Goal: Task Accomplishment & Management: Use online tool/utility

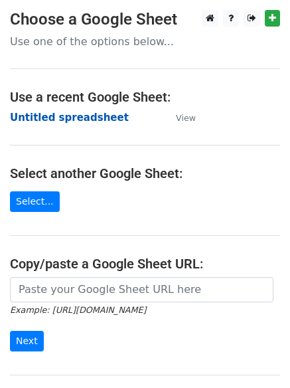
click at [99, 121] on strong "Untitled spreadsheet" at bounding box center [69, 118] width 119 height 12
click at [80, 120] on strong "Untitled spreadsheet" at bounding box center [69, 118] width 119 height 12
click at [80, 116] on strong "Untitled spreadsheet" at bounding box center [69, 118] width 119 height 12
click at [88, 120] on strong "Untitled spreadsheet" at bounding box center [69, 118] width 119 height 12
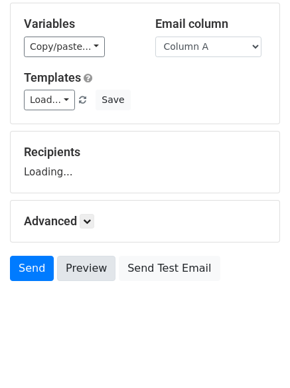
scroll to position [75, 0]
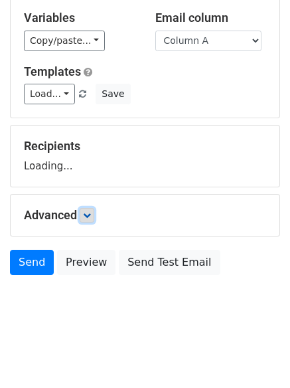
click at [90, 210] on link at bounding box center [87, 215] width 15 height 15
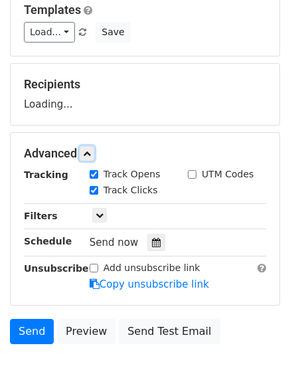
scroll to position [205, 0]
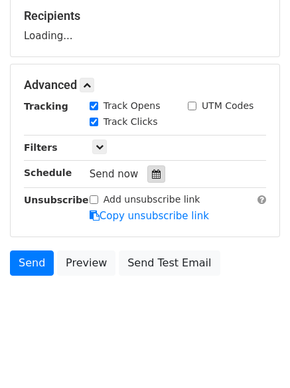
click at [147, 177] on div at bounding box center [156, 173] width 18 height 17
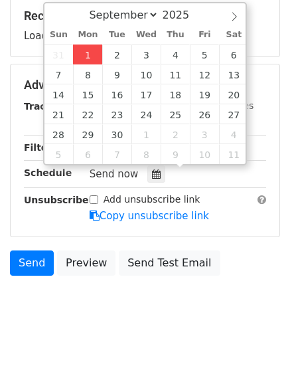
type input "2025-09-01 12:00"
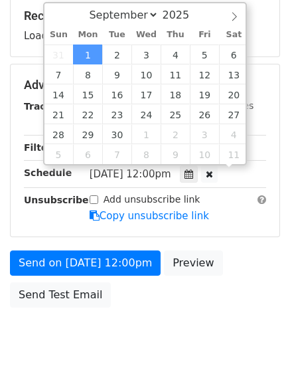
scroll to position [1, 0]
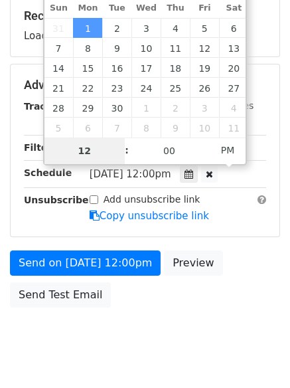
type input "4"
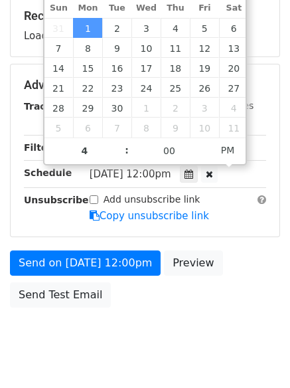
type input "2025-09-01 16:00"
click at [133, 331] on body "New Campaign Daily emails left: 50 Google Sheet: Untitled spreadsheet Variables…" at bounding box center [145, 86] width 290 height 562
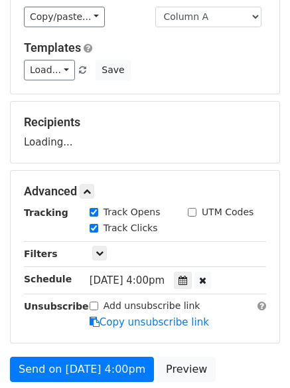
scroll to position [0, 0]
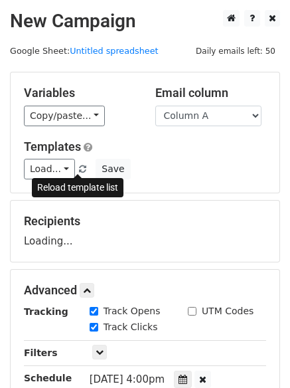
click at [79, 167] on span at bounding box center [82, 169] width 7 height 9
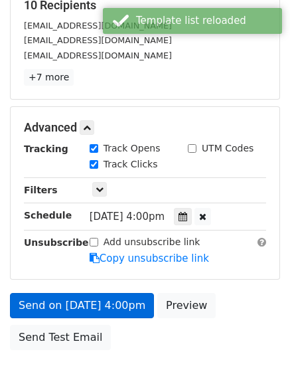
scroll to position [290, 0]
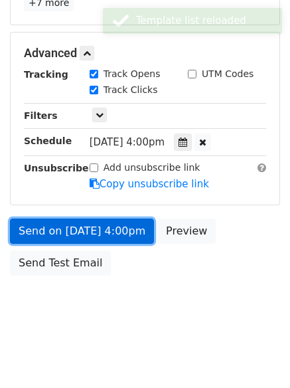
click at [116, 236] on link "Send on Sep 1 at 4:00pm" at bounding box center [82, 230] width 144 height 25
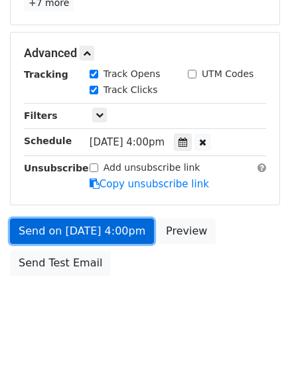
click at [94, 225] on link "Send on Sep 1 at 4:00pm" at bounding box center [82, 230] width 144 height 25
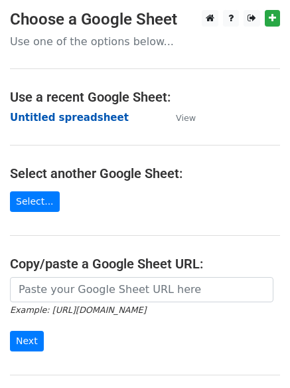
click at [91, 121] on strong "Untitled spreadsheet" at bounding box center [69, 118] width 119 height 12
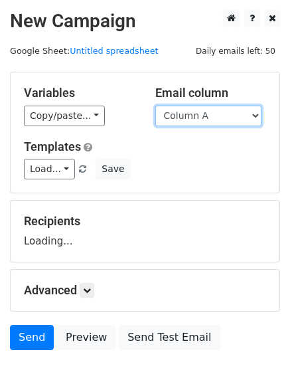
click at [187, 118] on select "Column A Column B Column C Column D Column E" at bounding box center [208, 116] width 106 height 21
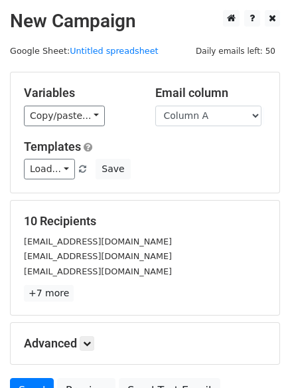
click at [191, 160] on div "Load... No templates saved Save" at bounding box center [145, 169] width 262 height 21
click at [214, 109] on select "Column A Column B Column C Column D Column E" at bounding box center [208, 116] width 106 height 21
select select "Column B"
click at [155, 106] on select "Column A Column B Column C Column D Column E" at bounding box center [208, 116] width 106 height 21
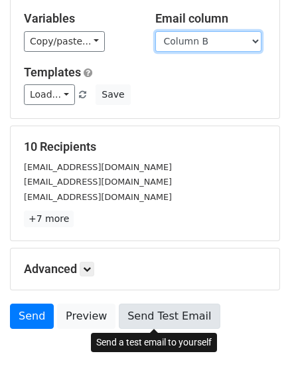
scroll to position [128, 0]
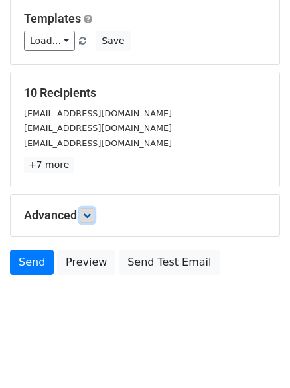
click at [90, 216] on icon at bounding box center [87, 215] width 8 height 8
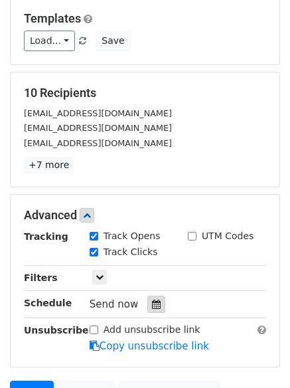
click at [154, 302] on icon at bounding box center [156, 303] width 9 height 9
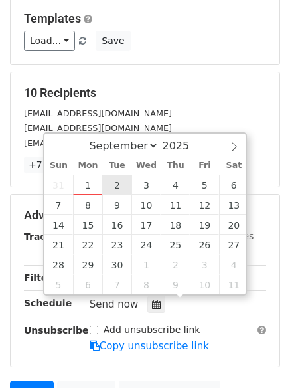
type input "2025-09-02 12:00"
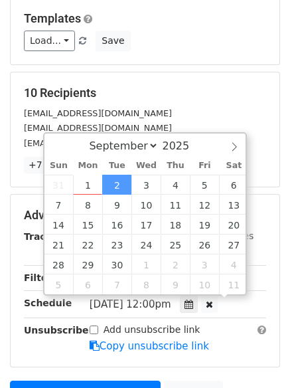
scroll to position [1, 0]
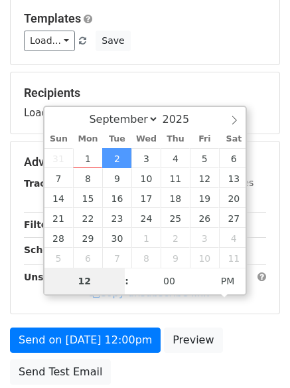
type input "5"
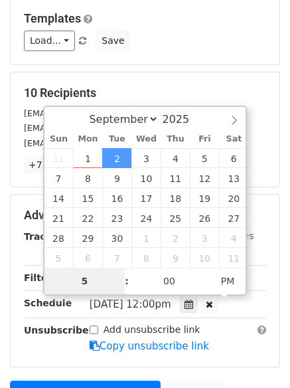
scroll to position [290, 0]
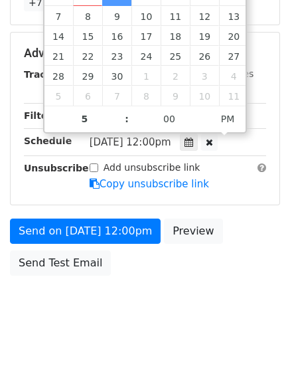
type input "2025-09-02 17:00"
click at [153, 301] on body "New Campaign Daily emails left: 50 Google Sheet: Untitled spreadsheet Variables…" at bounding box center [145, 28] width 290 height 616
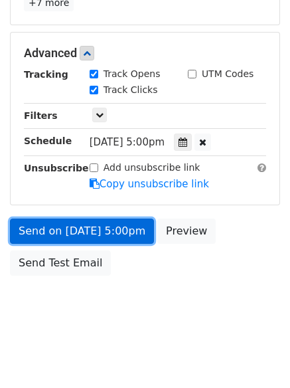
click at [122, 232] on link "Send on Sep 2 at 5:00pm" at bounding box center [82, 230] width 144 height 25
click at [118, 220] on link "Send on Sep 2 at 5:00pm" at bounding box center [82, 230] width 144 height 25
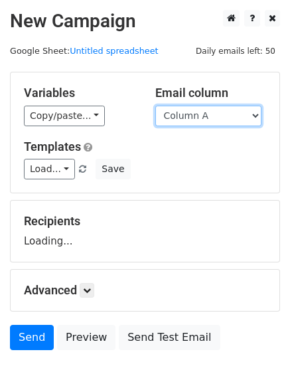
click at [211, 118] on select "Column A Column B Column C Column D Column E" at bounding box center [208, 116] width 106 height 21
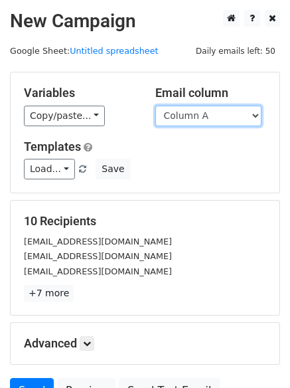
click at [210, 119] on select "Column A Column B Column C Column D Column E" at bounding box center [208, 116] width 106 height 21
select select "Column C"
click at [155, 106] on select "Column A Column B Column C Column D Column E" at bounding box center [208, 116] width 106 height 21
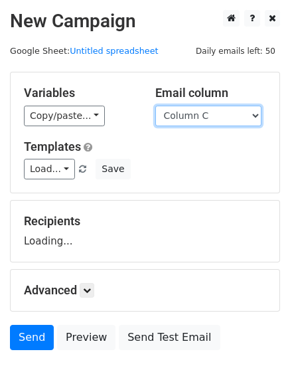
scroll to position [75, 0]
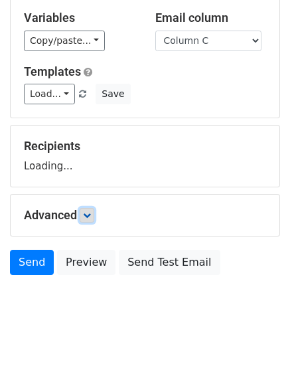
click at [90, 214] on icon at bounding box center [87, 215] width 8 height 8
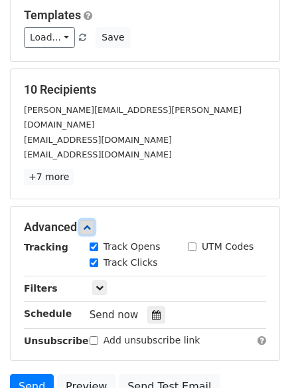
scroll to position [234, 0]
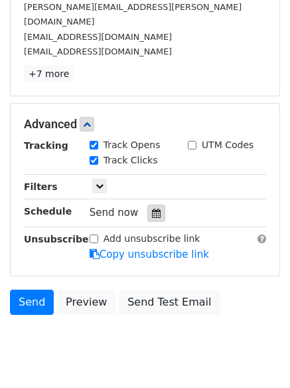
click at [152, 209] on icon at bounding box center [156, 213] width 9 height 9
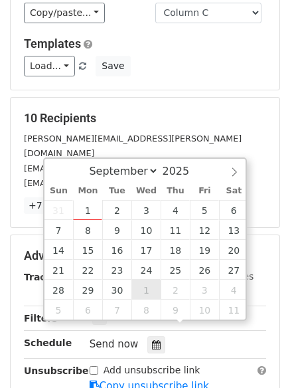
scroll to position [102, 0]
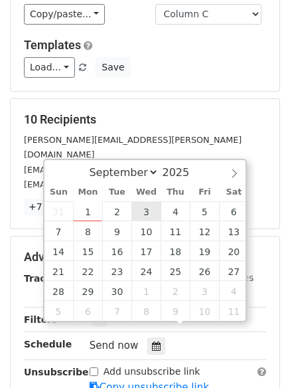
type input "2025-09-03 12:00"
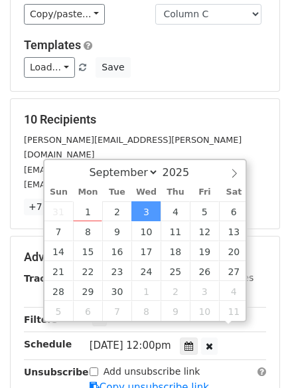
scroll to position [1, 0]
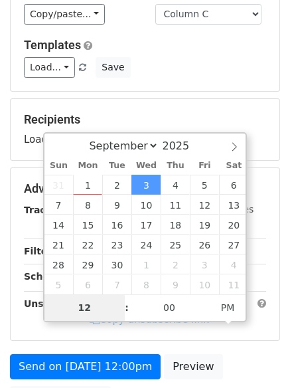
type input "6"
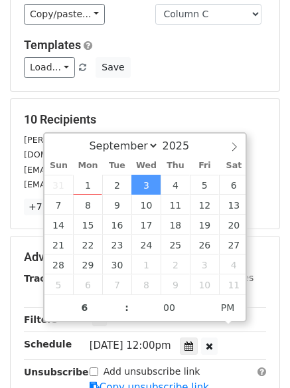
type input "2025-09-03 18:00"
click at [124, 365] on label "Add unsubscribe link" at bounding box center [152, 372] width 97 height 14
click at [98, 367] on input "Add unsubscribe link" at bounding box center [94, 371] width 9 height 9
checkbox input "true"
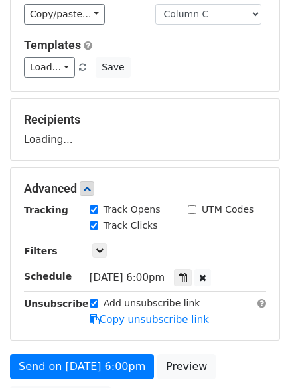
scroll to position [237, 0]
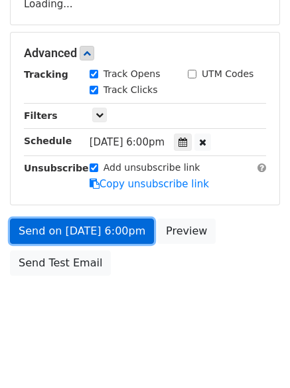
click at [110, 222] on link "Send on Sep 3 at 6:00pm" at bounding box center [82, 230] width 144 height 25
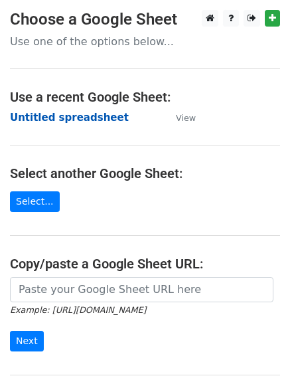
click at [70, 122] on strong "Untitled spreadsheet" at bounding box center [69, 118] width 119 height 12
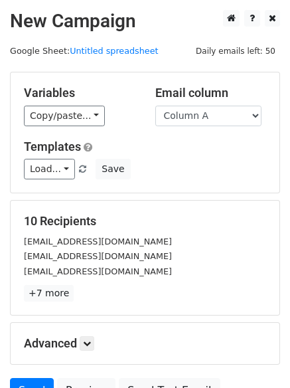
click at [204, 116] on select "Column A Column B Column C Column D Column E" at bounding box center [208, 116] width 106 height 21
click at [218, 121] on select "Column A Column B Column C Column D Column E" at bounding box center [208, 116] width 106 height 21
select select "Column D"
click at [155, 106] on select "Column A Column B Column C Column D Column E" at bounding box center [208, 116] width 106 height 21
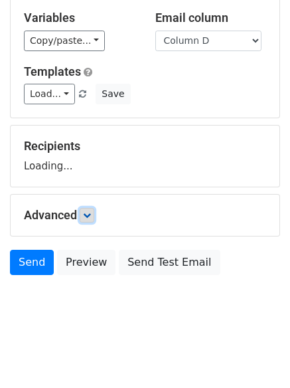
click at [90, 213] on icon at bounding box center [87, 215] width 8 height 8
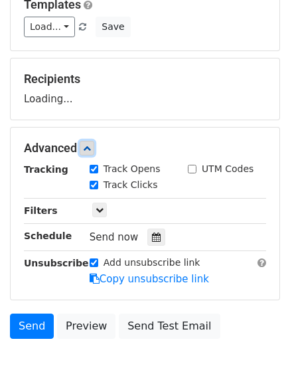
scroll to position [205, 0]
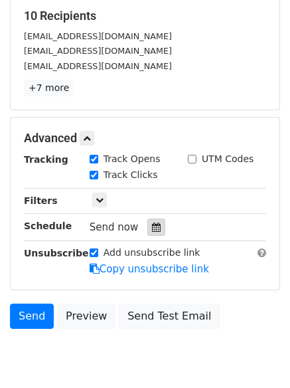
click at [152, 228] on icon at bounding box center [156, 226] width 9 height 9
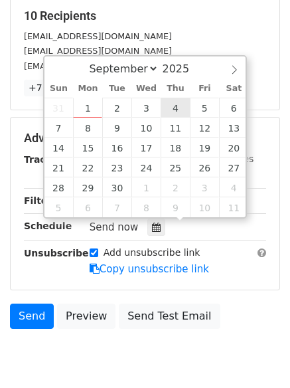
type input "2025-09-04 12:00"
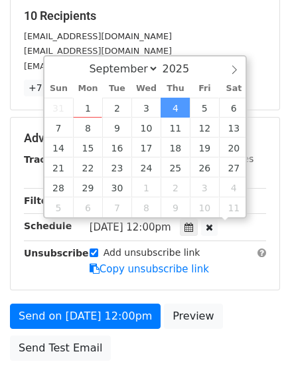
scroll to position [1, 0]
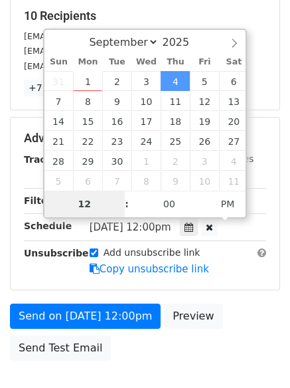
type input "7"
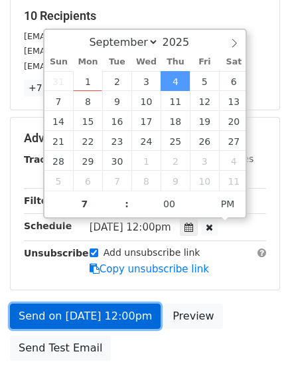
type input "2025-09-04 19:00"
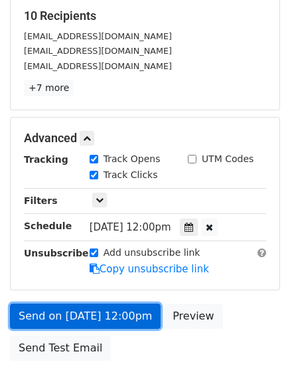
click at [112, 317] on link "Send on Sep 4 at 12:00pm" at bounding box center [85, 315] width 151 height 25
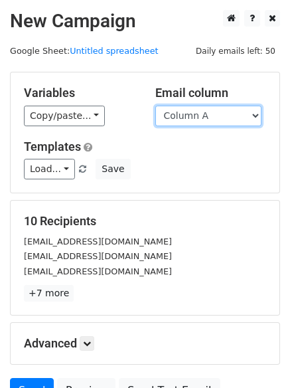
drag, startPoint x: 204, startPoint y: 118, endPoint x: 205, endPoint y: 124, distance: 6.8
click at [204, 118] on select "Column A Column B Column C Column D Column E" at bounding box center [208, 116] width 106 height 21
select select "Column E"
click at [155, 106] on select "Column A Column B Column C Column D Column E" at bounding box center [208, 116] width 106 height 21
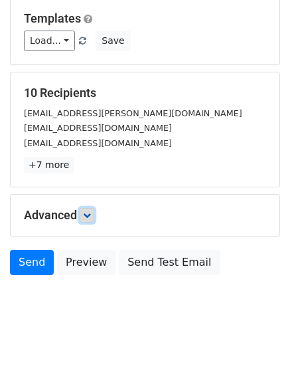
click at [88, 218] on icon at bounding box center [87, 215] width 8 height 8
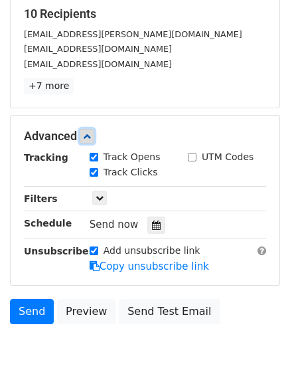
scroll to position [209, 0]
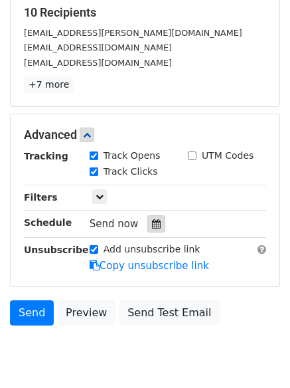
click at [152, 228] on icon at bounding box center [156, 223] width 9 height 9
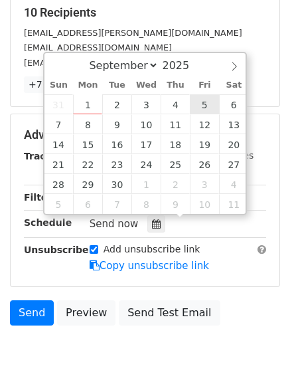
type input "[DATE] 12:00"
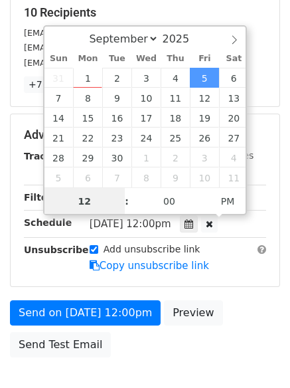
scroll to position [1, 0]
type input "8"
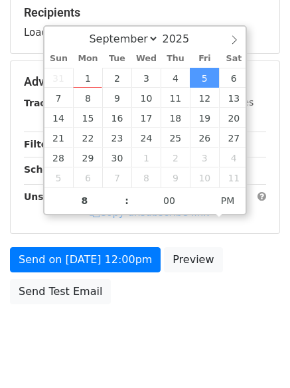
type input "[DATE] 20:00"
click at [124, 373] on html "New Campaign Daily emails left: 50 Google Sheet: Untitled spreadsheet Variables…" at bounding box center [145, 104] width 290 height 626
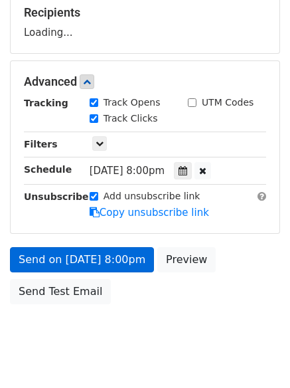
click at [118, 218] on link "Copy unsubscribe link" at bounding box center [150, 213] width 120 height 12
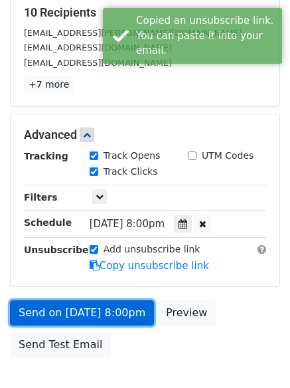
click at [116, 313] on link "Send on [DATE] 8:00pm" at bounding box center [82, 312] width 144 height 25
